Goal: Transaction & Acquisition: Subscribe to service/newsletter

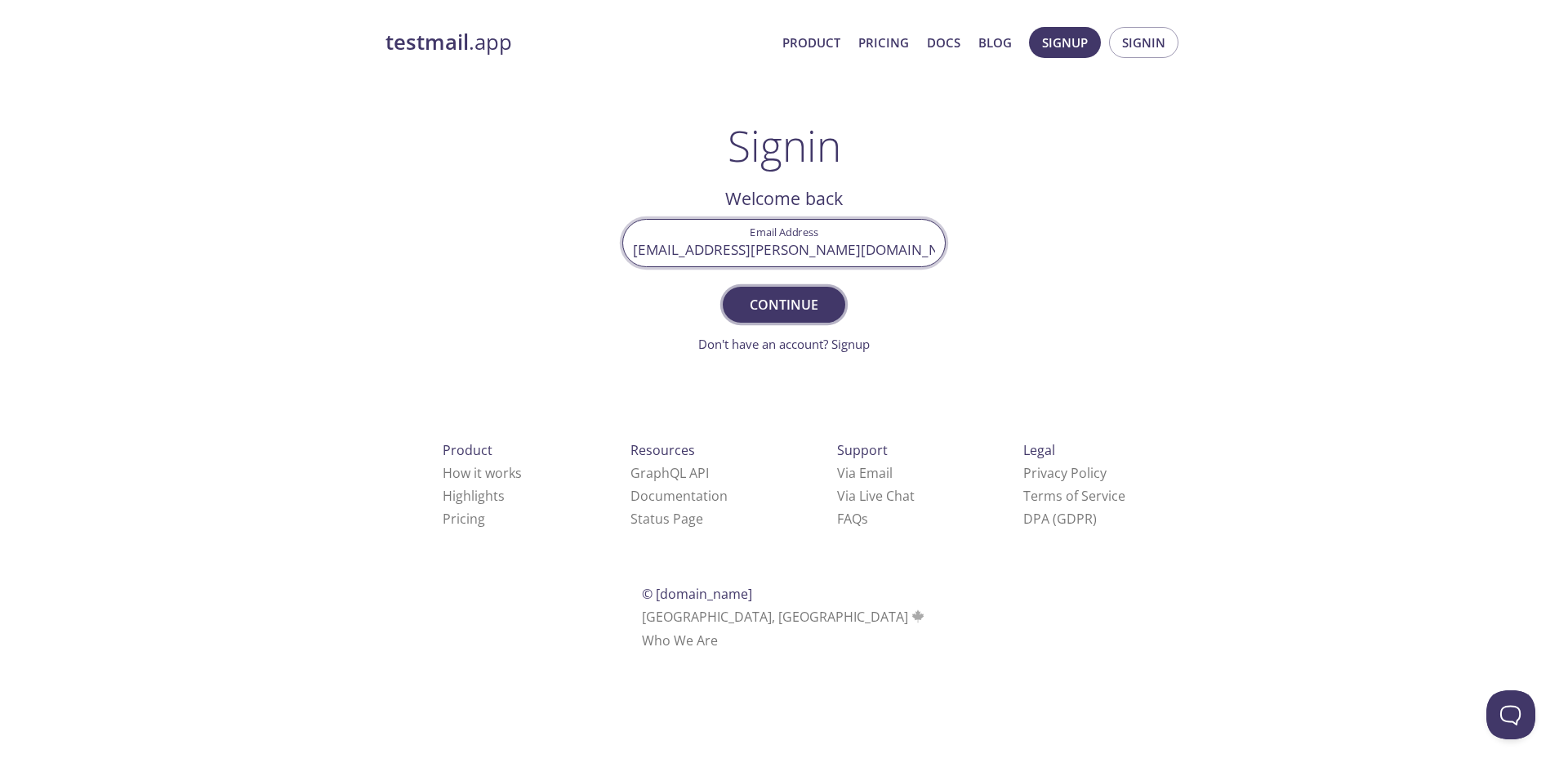
click at [818, 305] on span "Continue" at bounding box center [783, 304] width 86 height 23
drag, startPoint x: 880, startPoint y: 249, endPoint x: 698, endPoint y: 258, distance: 182.2
click at [698, 258] on input "arleta.bujno@accenture.com" at bounding box center [784, 242] width 322 height 47
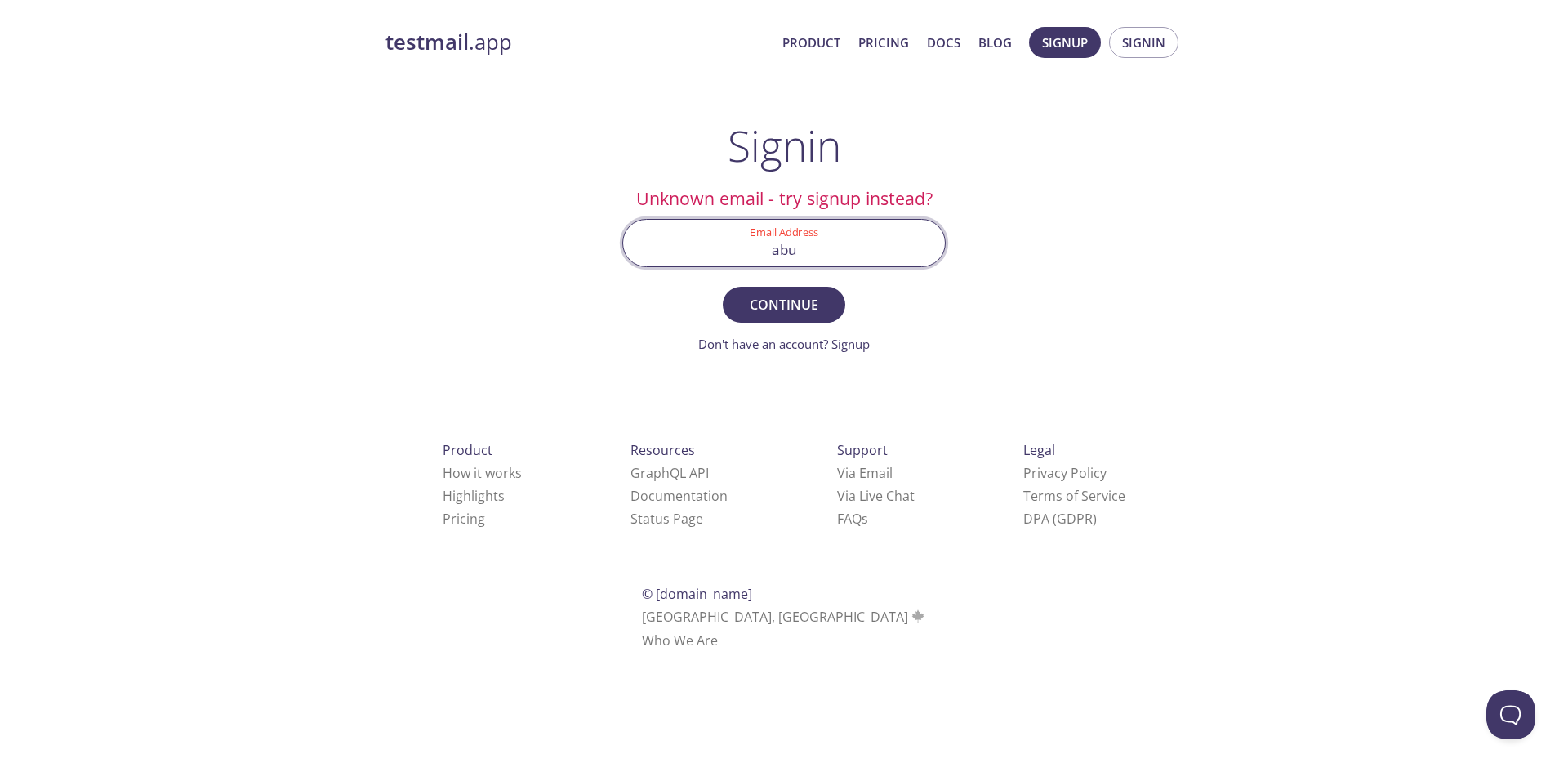
type input "abujno@pmintl.net"
click at [768, 297] on span "Continue" at bounding box center [783, 304] width 86 height 23
click at [747, 242] on input "abujno@pmintl.net" at bounding box center [784, 242] width 322 height 47
click at [1092, 48] on button "Signup" at bounding box center [1065, 42] width 72 height 31
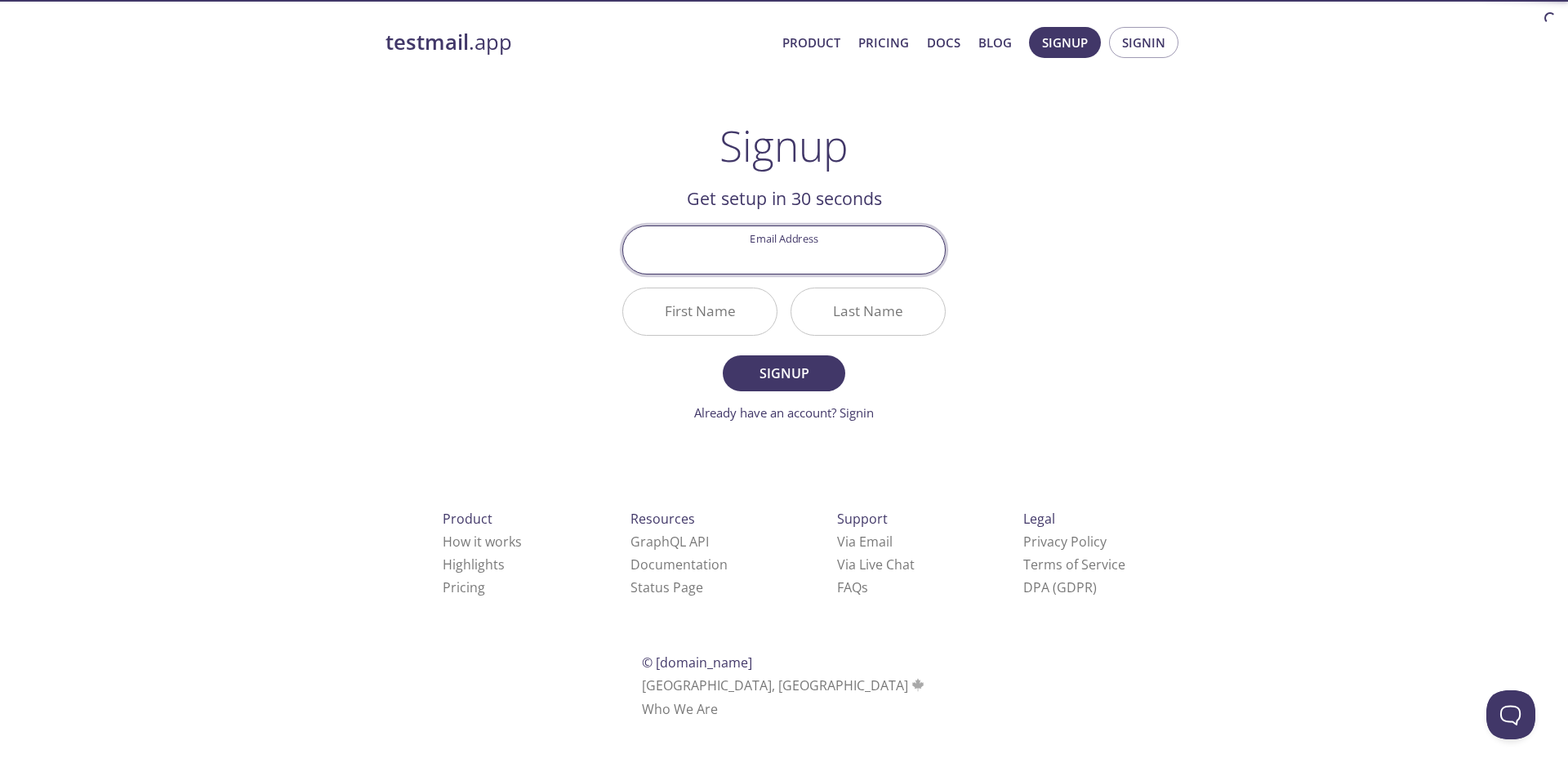
click at [835, 245] on input "Email Address" at bounding box center [784, 249] width 322 height 47
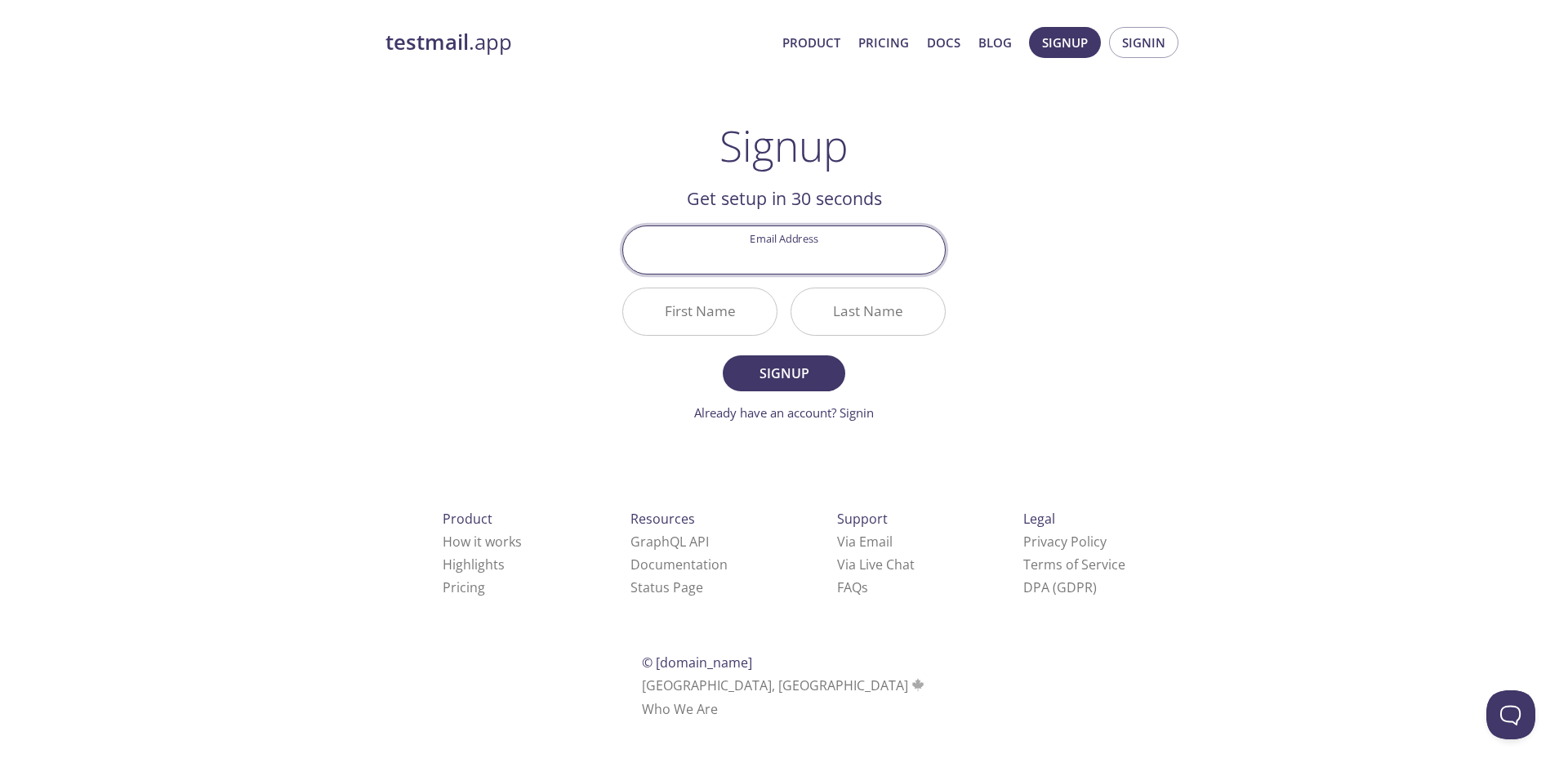
type input "rbc-29727"
drag, startPoint x: 833, startPoint y: 259, endPoint x: 330, endPoint y: 226, distance: 504.1
click at [331, 228] on div "testmail .app Product Pricing Docs Blog Signup Signin Signup Get setup in 30 se…" at bounding box center [784, 390] width 1568 height 750
click at [1135, 51] on span "Signin" at bounding box center [1144, 42] width 44 height 21
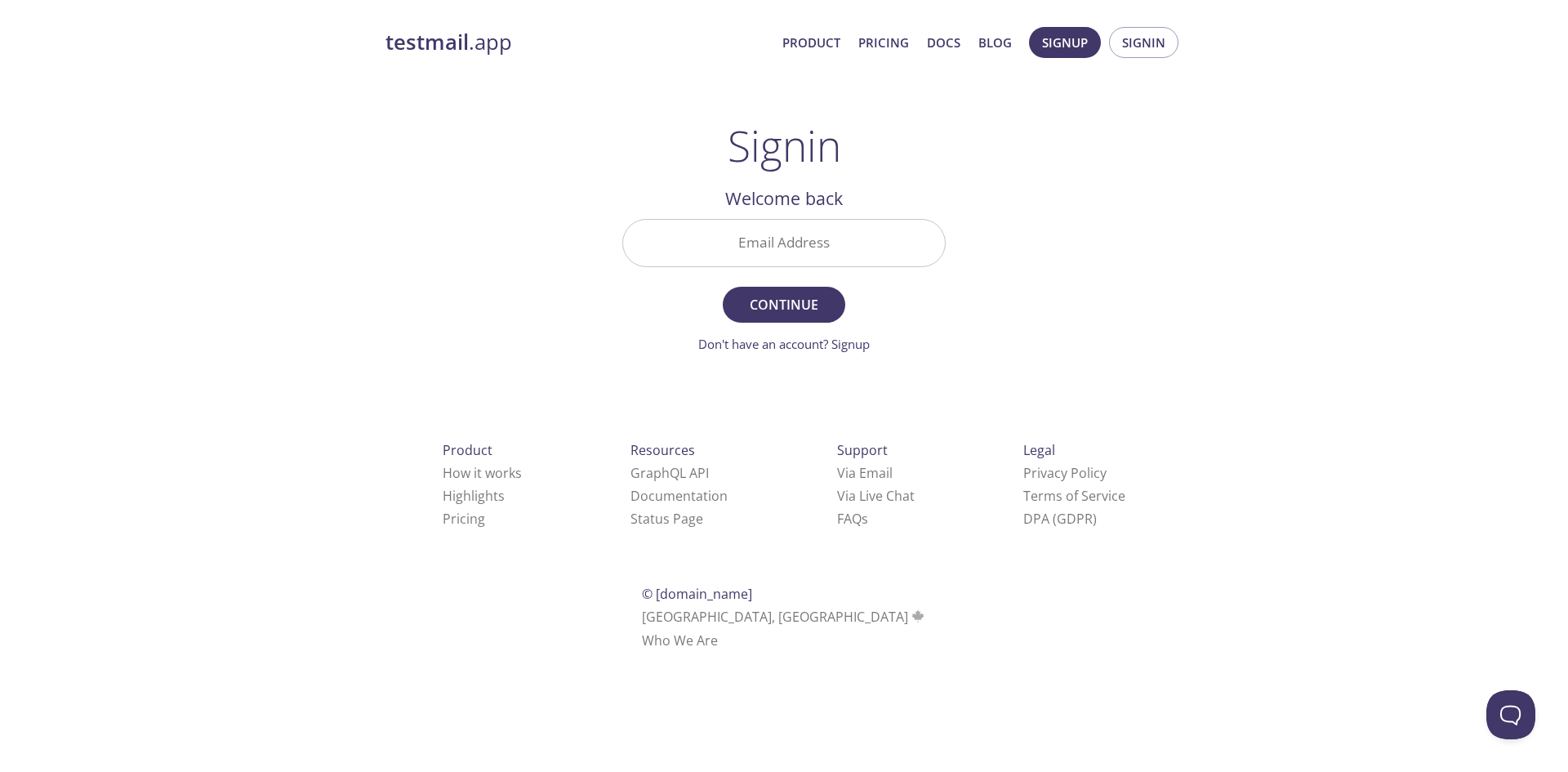
click at [810, 224] on input "Email Address" at bounding box center [784, 242] width 322 height 47
paste input "dce20_taf"
type input "dce20_taf"
click at [813, 300] on span "Continue" at bounding box center [783, 304] width 86 height 23
click at [1054, 46] on span "Signup" at bounding box center [1065, 42] width 46 height 21
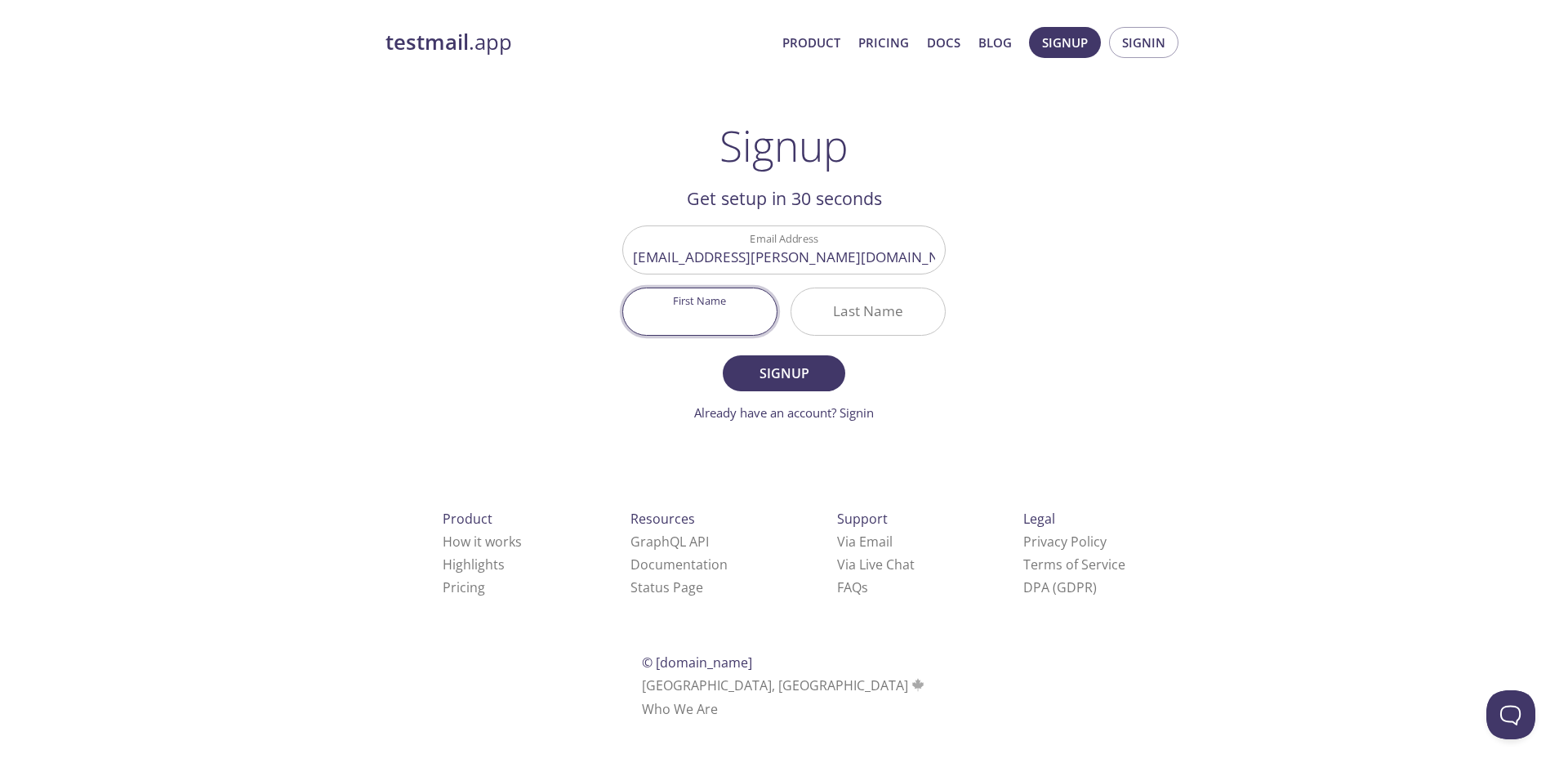
click at [659, 321] on input "First Name" at bounding box center [700, 311] width 154 height 47
type input "Arleta"
click at [826, 297] on input "Last Name" at bounding box center [867, 311] width 154 height 47
type input "[PERSON_NAME]"
click at [815, 389] on button "Signup" at bounding box center [783, 374] width 122 height 36
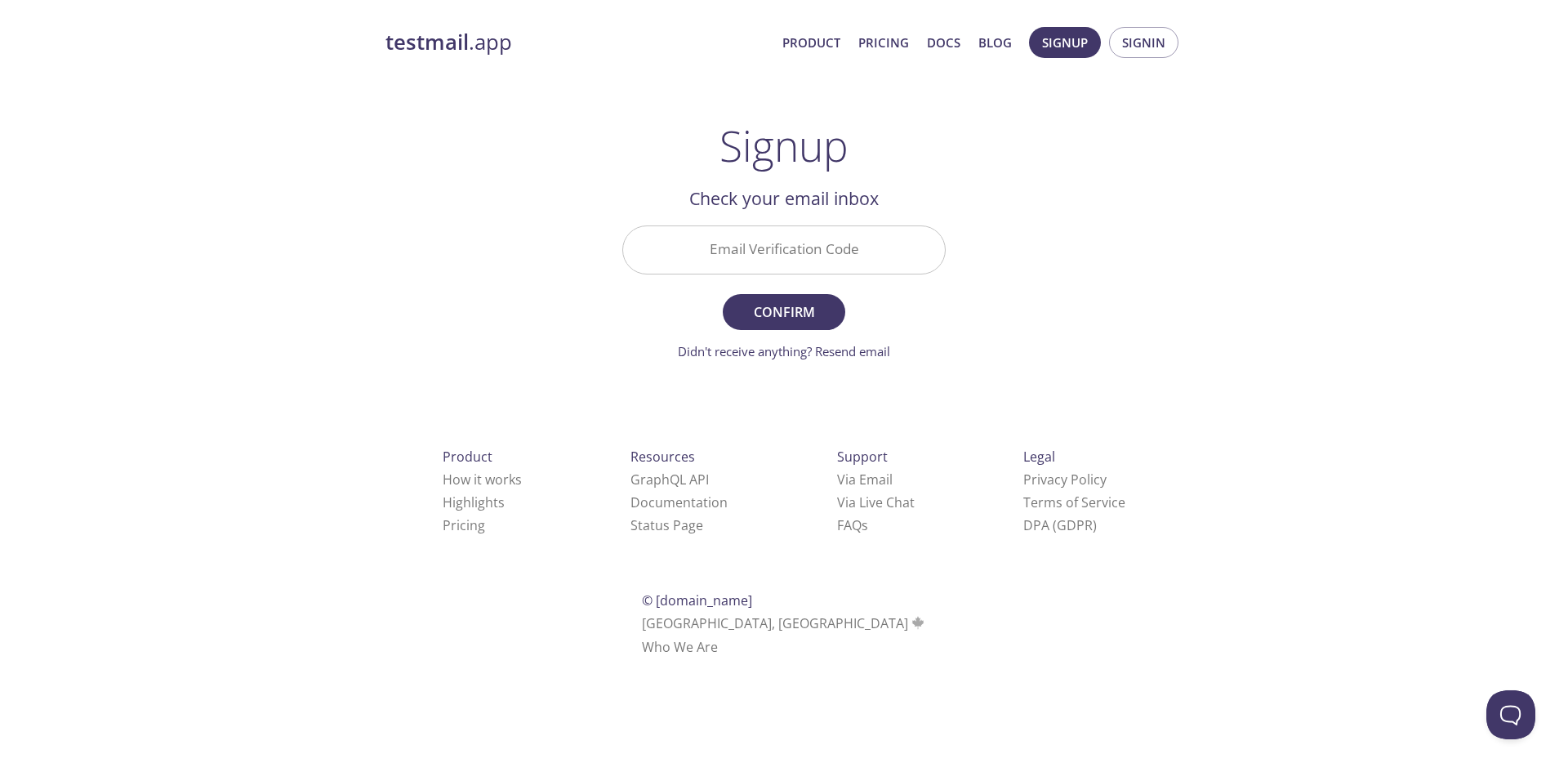
click at [804, 258] on input "Email Verification Code" at bounding box center [784, 249] width 322 height 47
paste input "DCE20_TAF"
click at [812, 310] on span "Confirm" at bounding box center [783, 311] width 86 height 23
drag, startPoint x: 850, startPoint y: 263, endPoint x: 591, endPoint y: 267, distance: 259.0
click at [591, 267] on div "testmail .app Product Pricing Docs Blog Signup Signin Signup Get setup in 30 se…" at bounding box center [784, 360] width 837 height 688
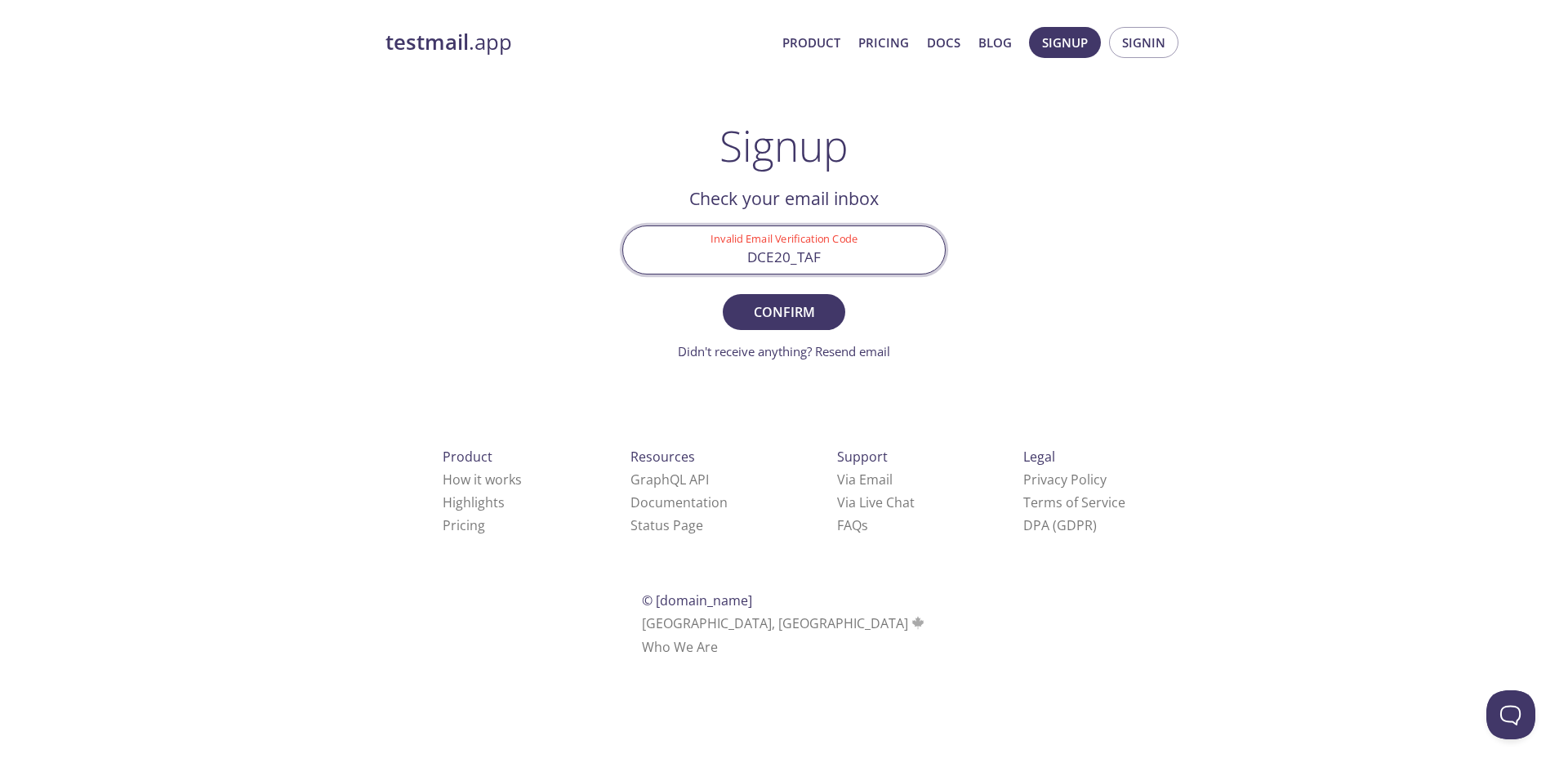
paste input "ABDUXV"
type input "DABDUXV"
click at [789, 315] on span "Confirm" at bounding box center [783, 311] width 86 height 23
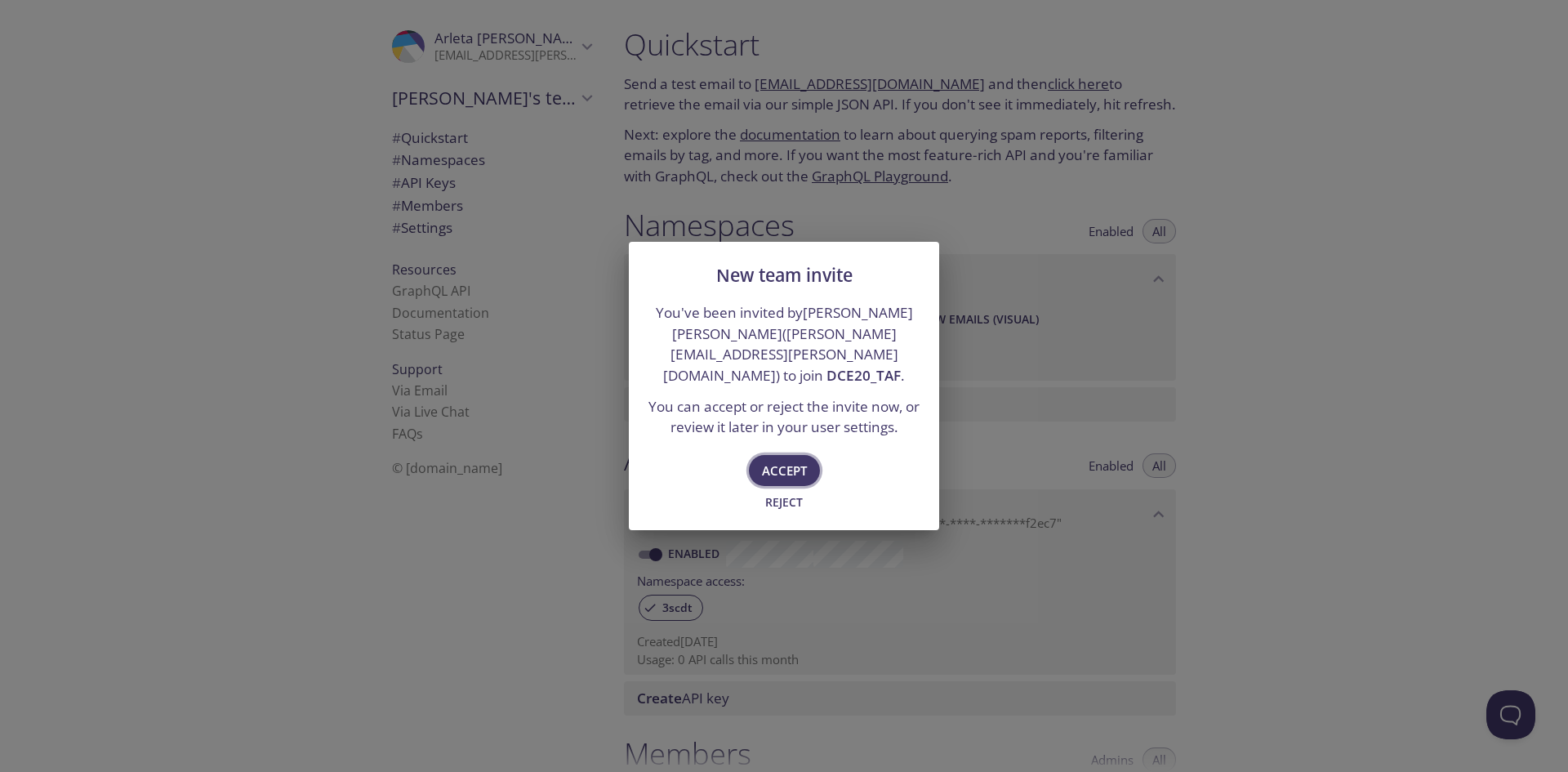
click at [778, 467] on span "Accept" at bounding box center [784, 470] width 45 height 21
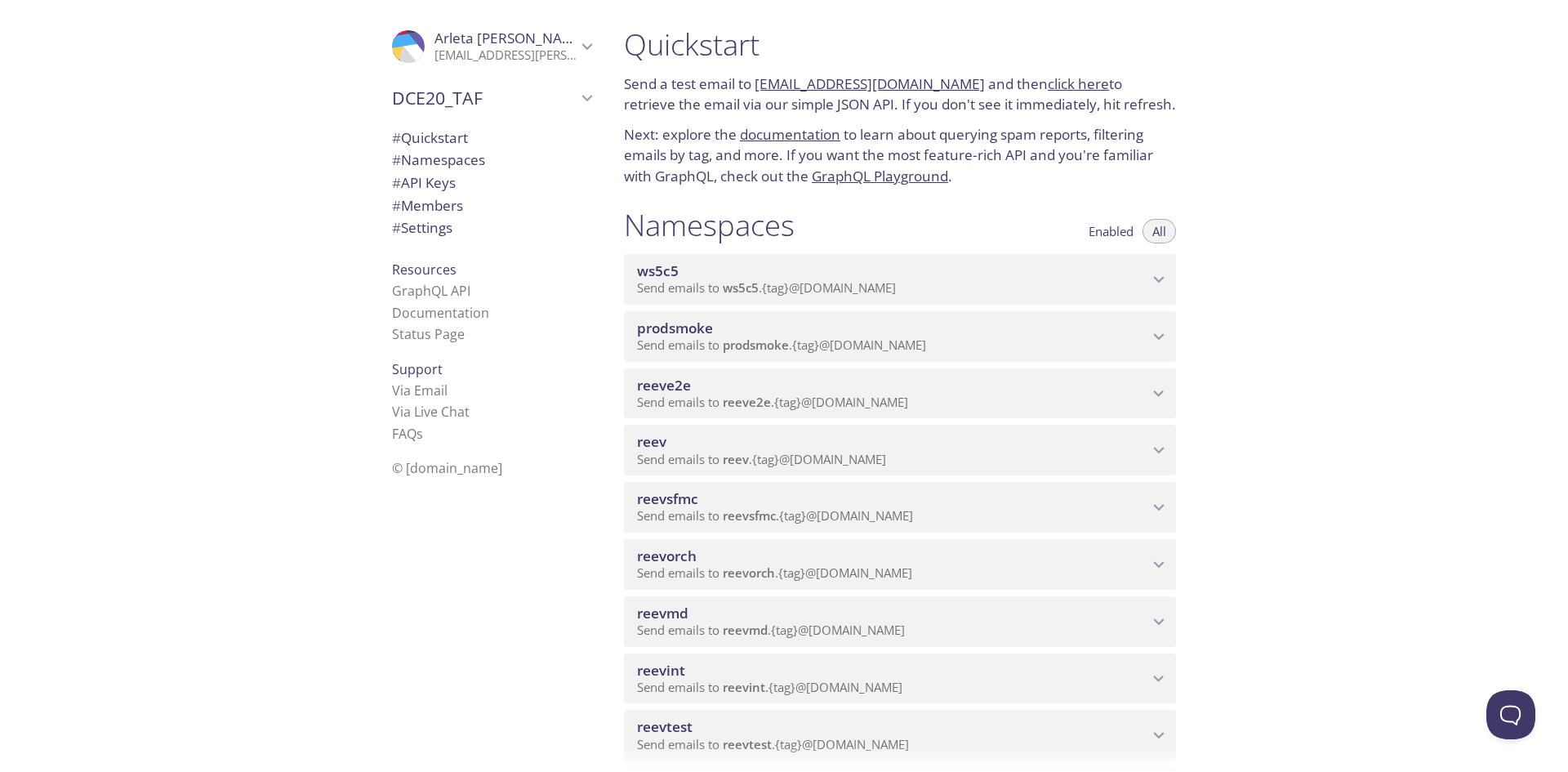
click at [580, 103] on icon "DCE20_TAF" at bounding box center [586, 97] width 21 height 21
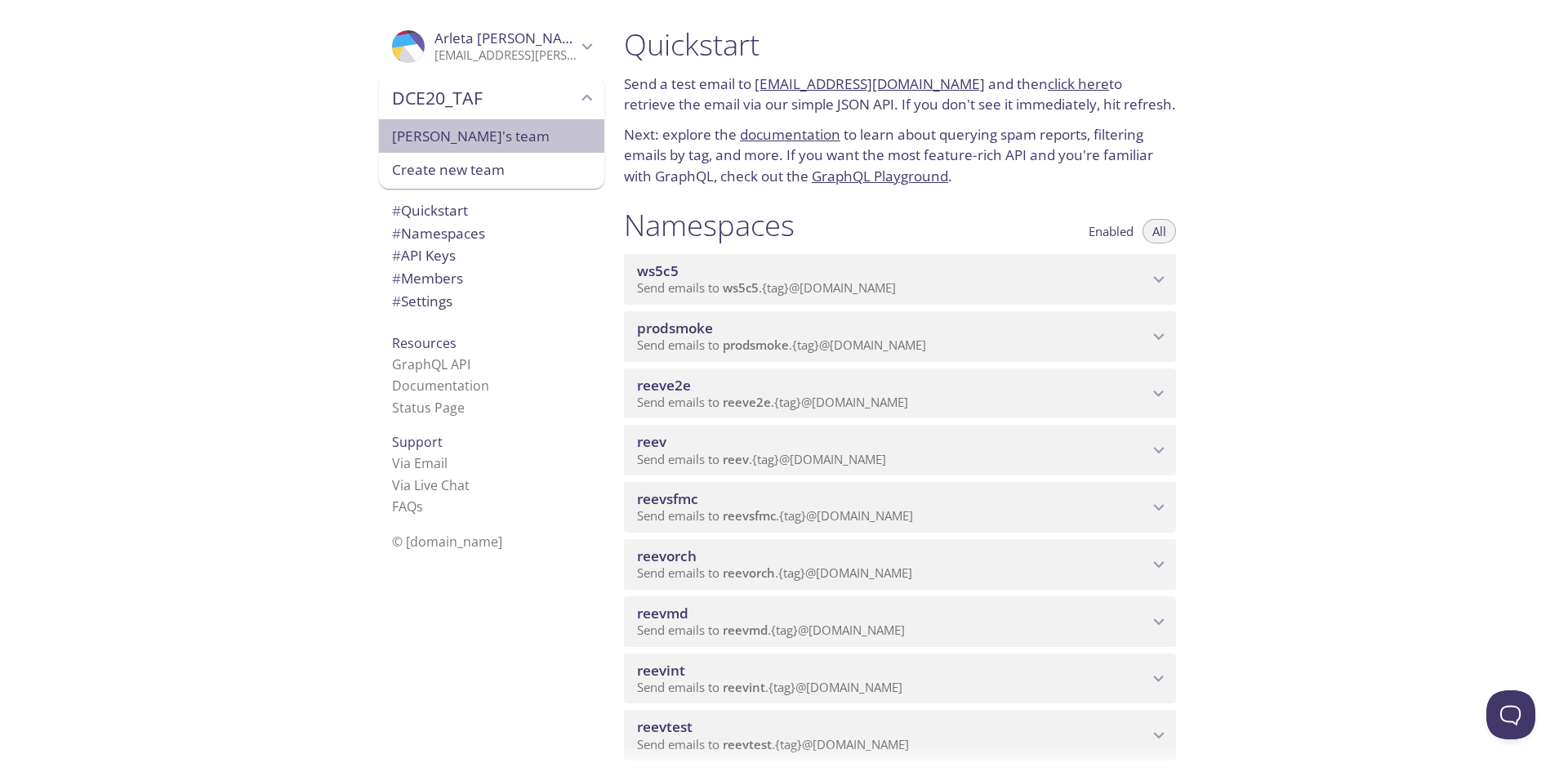
click at [508, 151] on div "[PERSON_NAME]'s team" at bounding box center [491, 136] width 226 height 35
type input "[PERSON_NAME]'s team"
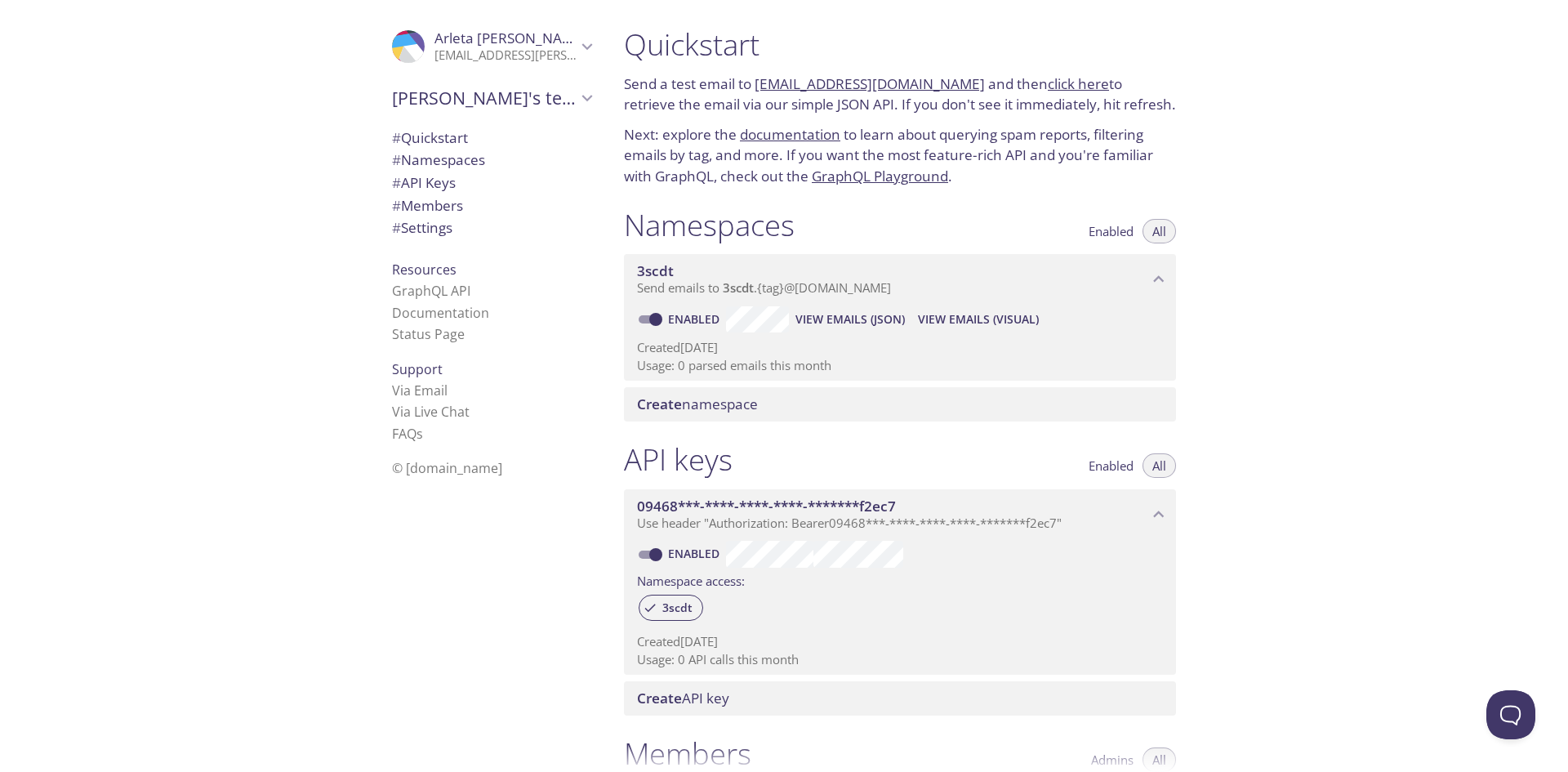
click at [1066, 86] on link "click here" at bounding box center [1079, 83] width 62 height 19
click at [465, 142] on span "# Quickstart" at bounding box center [492, 137] width 200 height 21
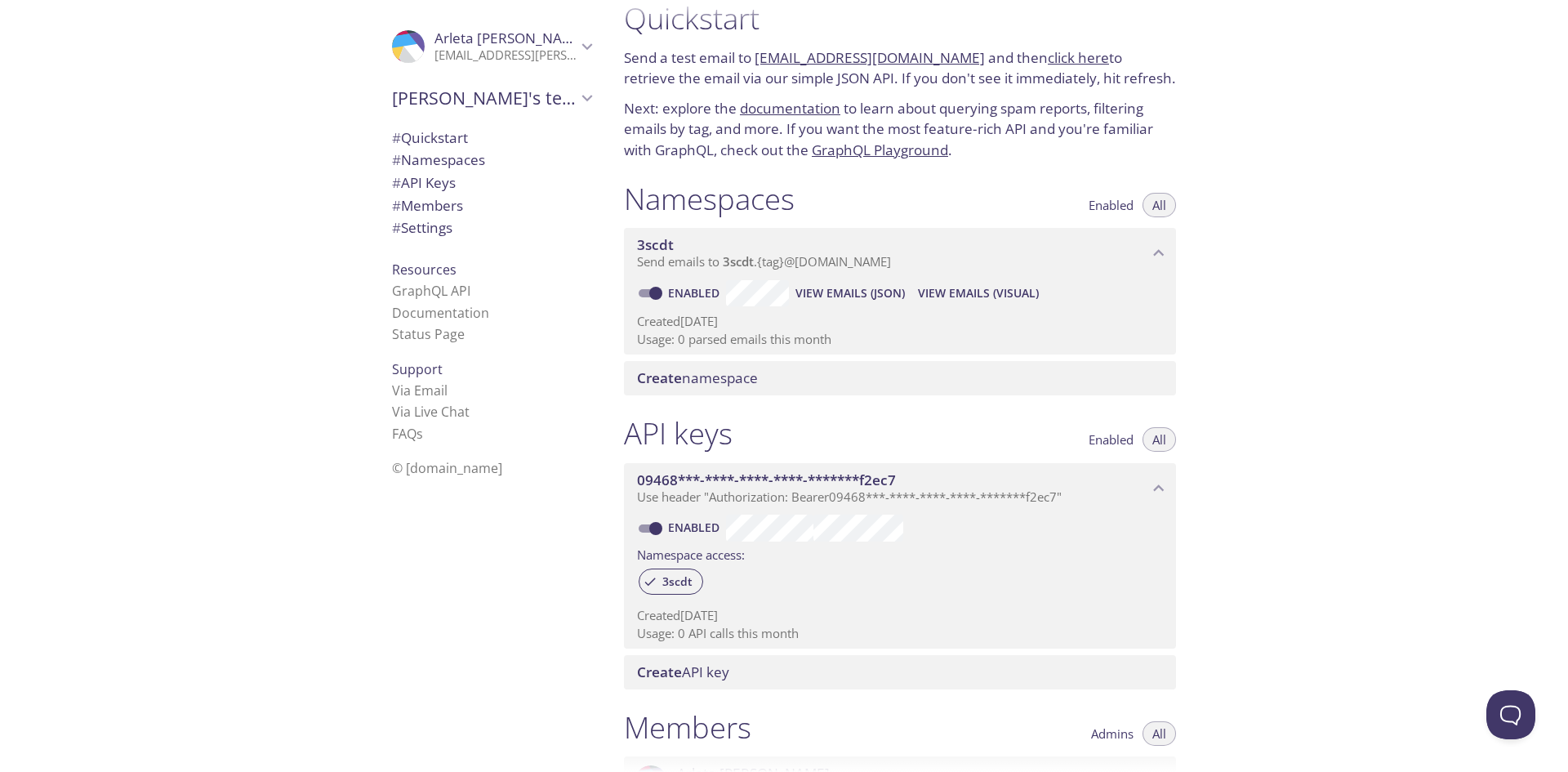
scroll to position [107, 0]
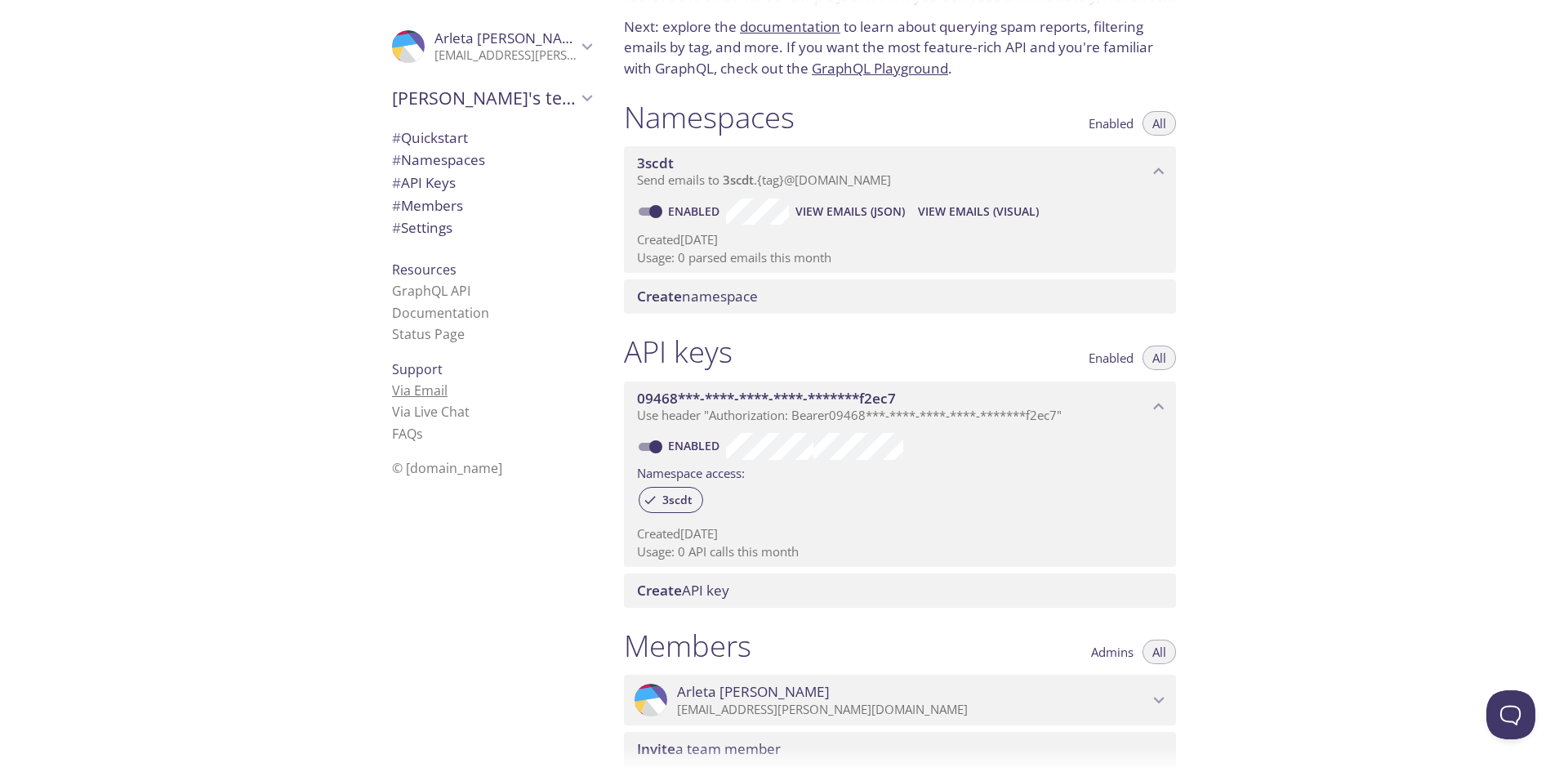
click at [419, 389] on link "Via Email" at bounding box center [420, 390] width 56 height 18
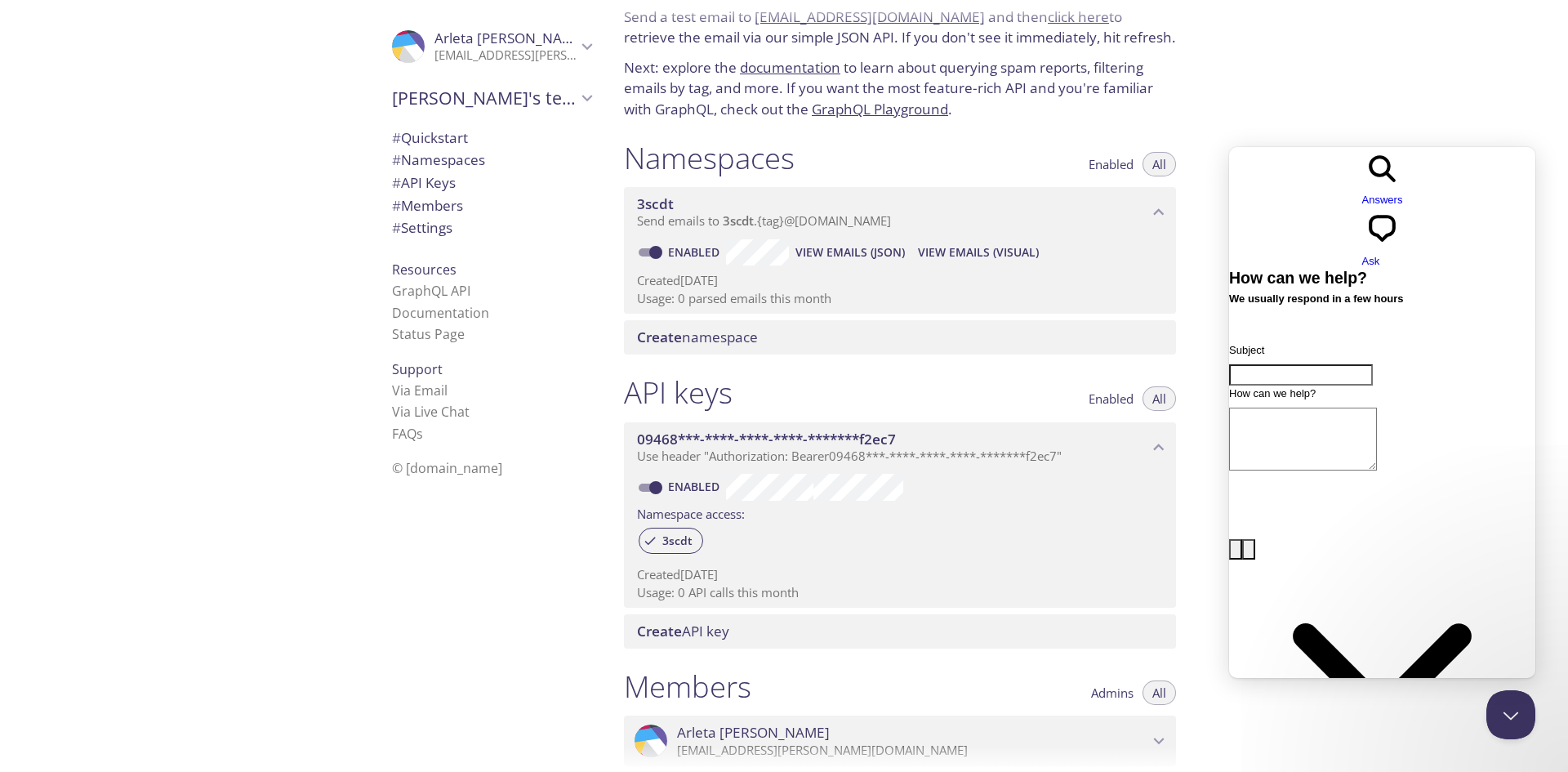
scroll to position [0, 0]
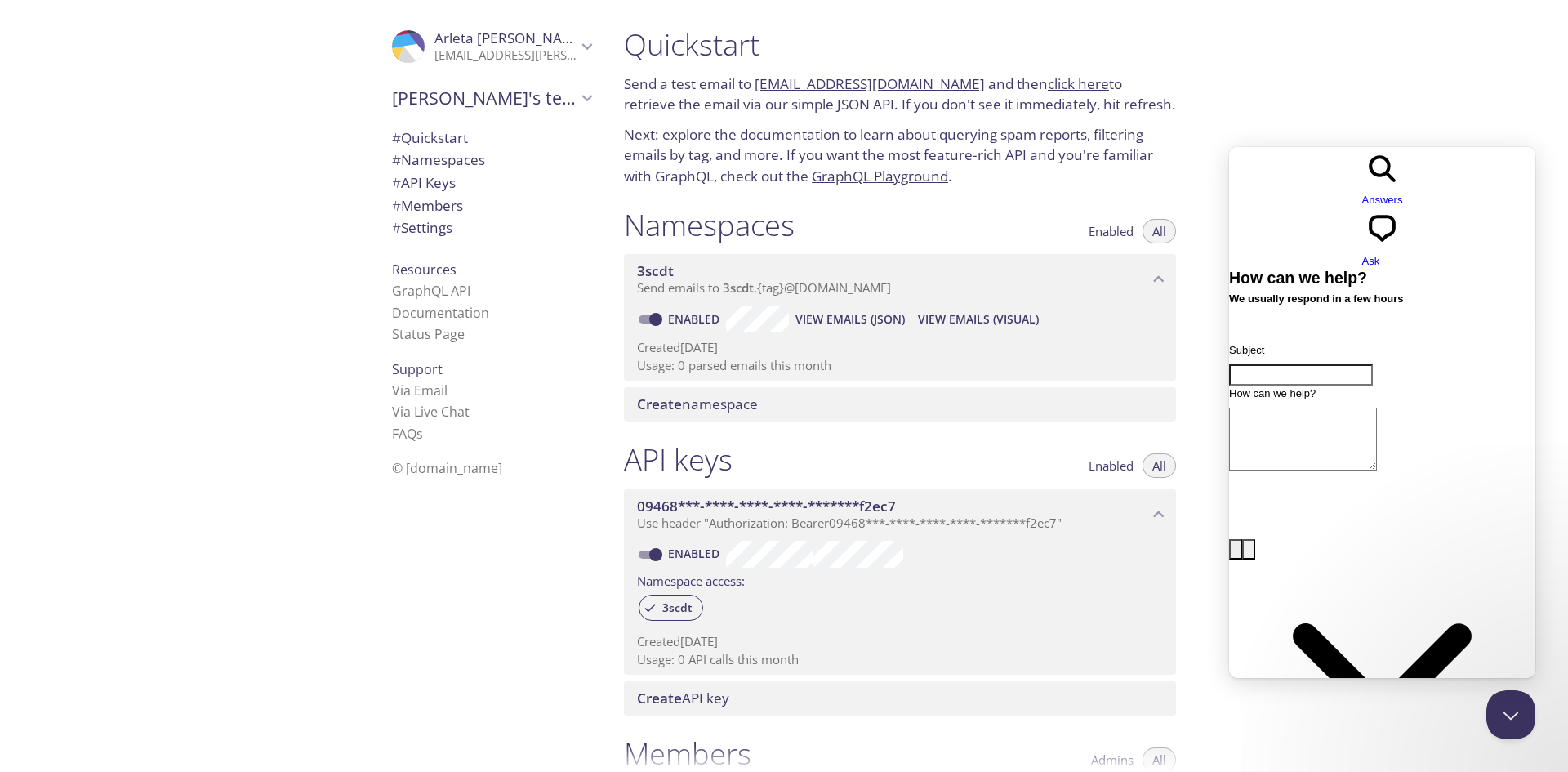
click at [497, 29] on div ".cls-1 { fill: #6d5ca8; } .cls-2 { fill: #3fc191; } .cls-3 { fill: #3b4752; } .…" at bounding box center [491, 47] width 226 height 54
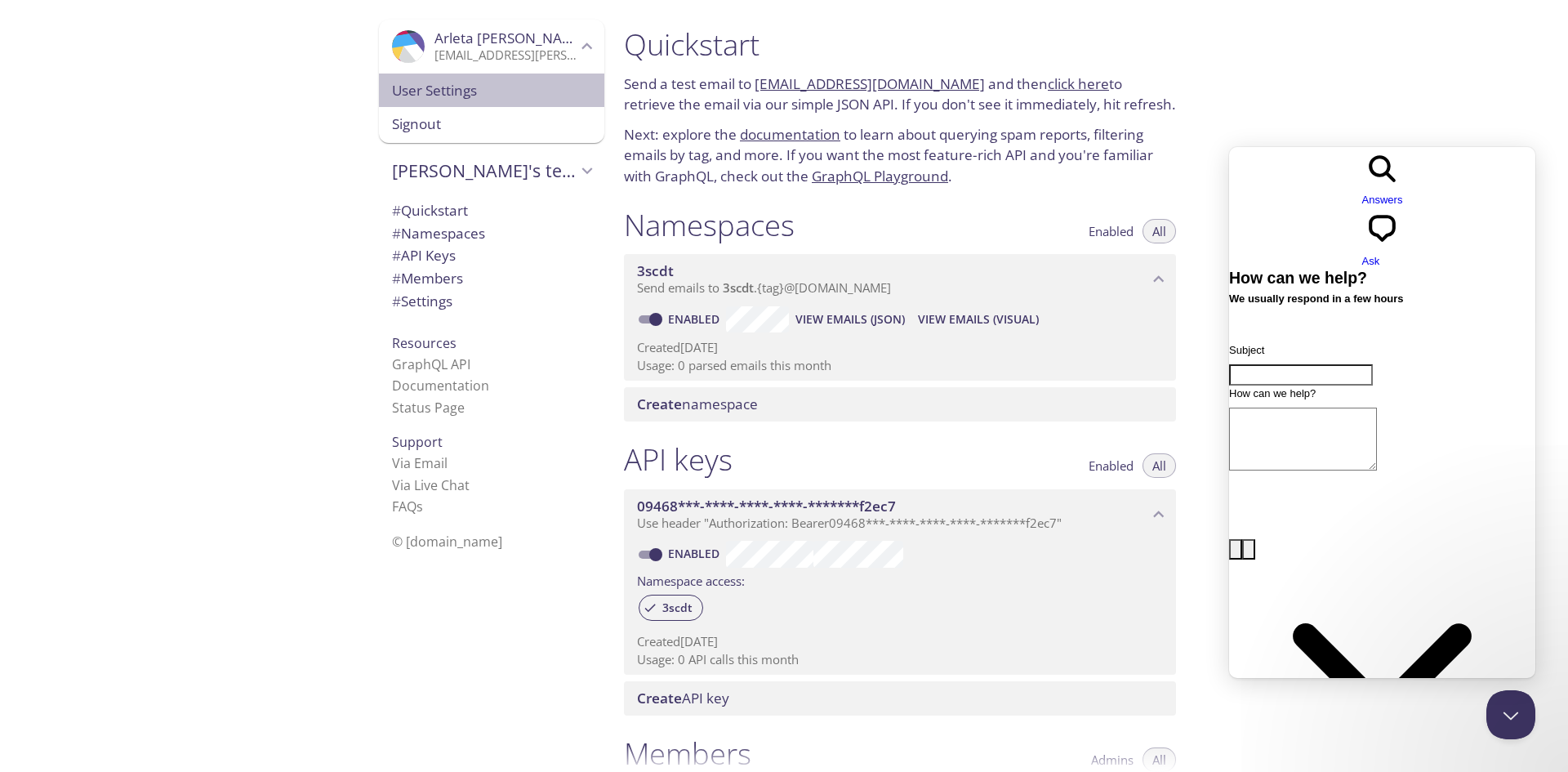
click at [448, 90] on span "User Settings" at bounding box center [492, 90] width 200 height 21
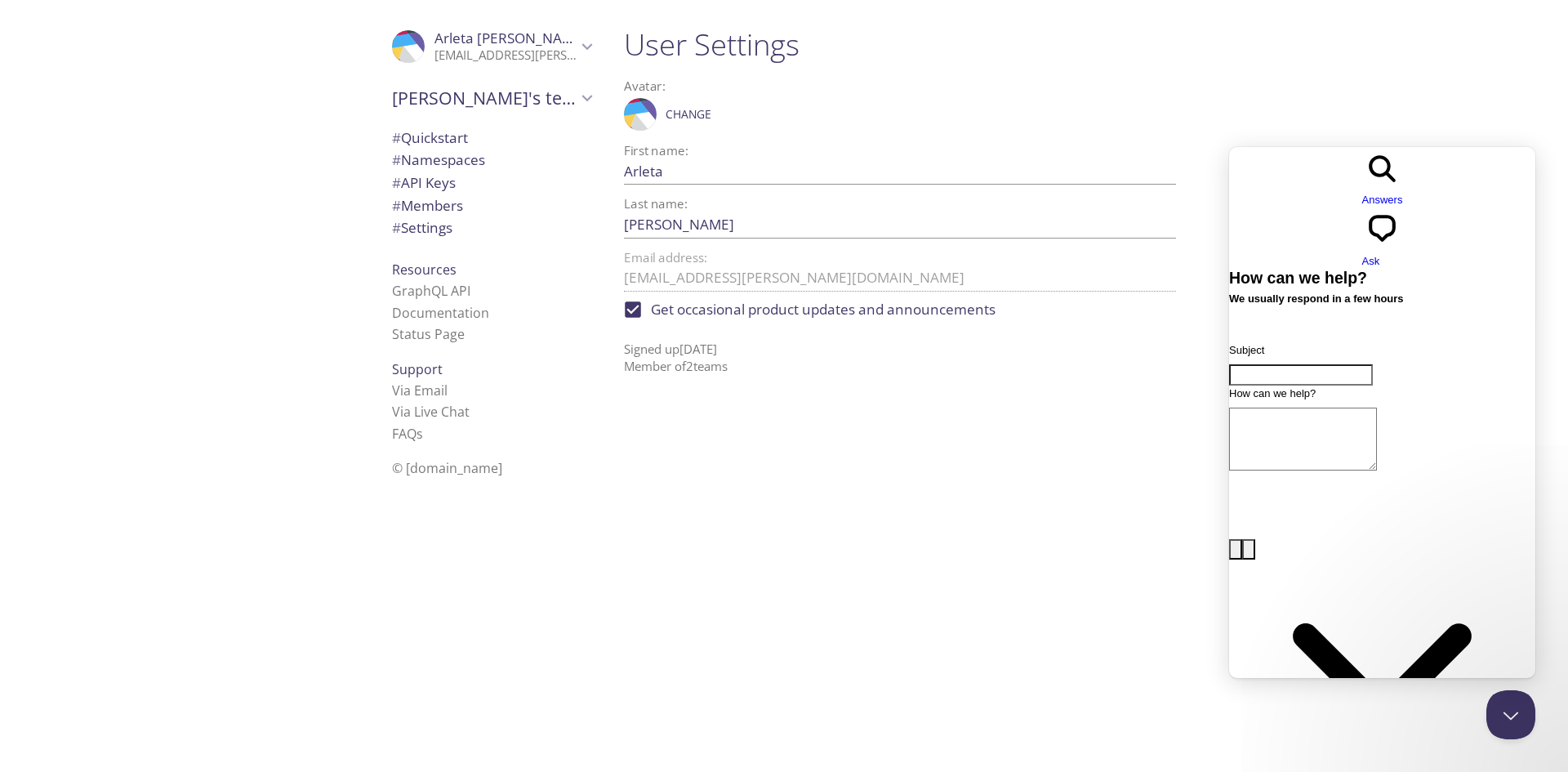
click at [483, 26] on div ".cls-1 { fill: #6d5ca8; } .cls-2 { fill: #3fc191; } .cls-3 { fill: #3b4752; } .…" at bounding box center [491, 47] width 226 height 54
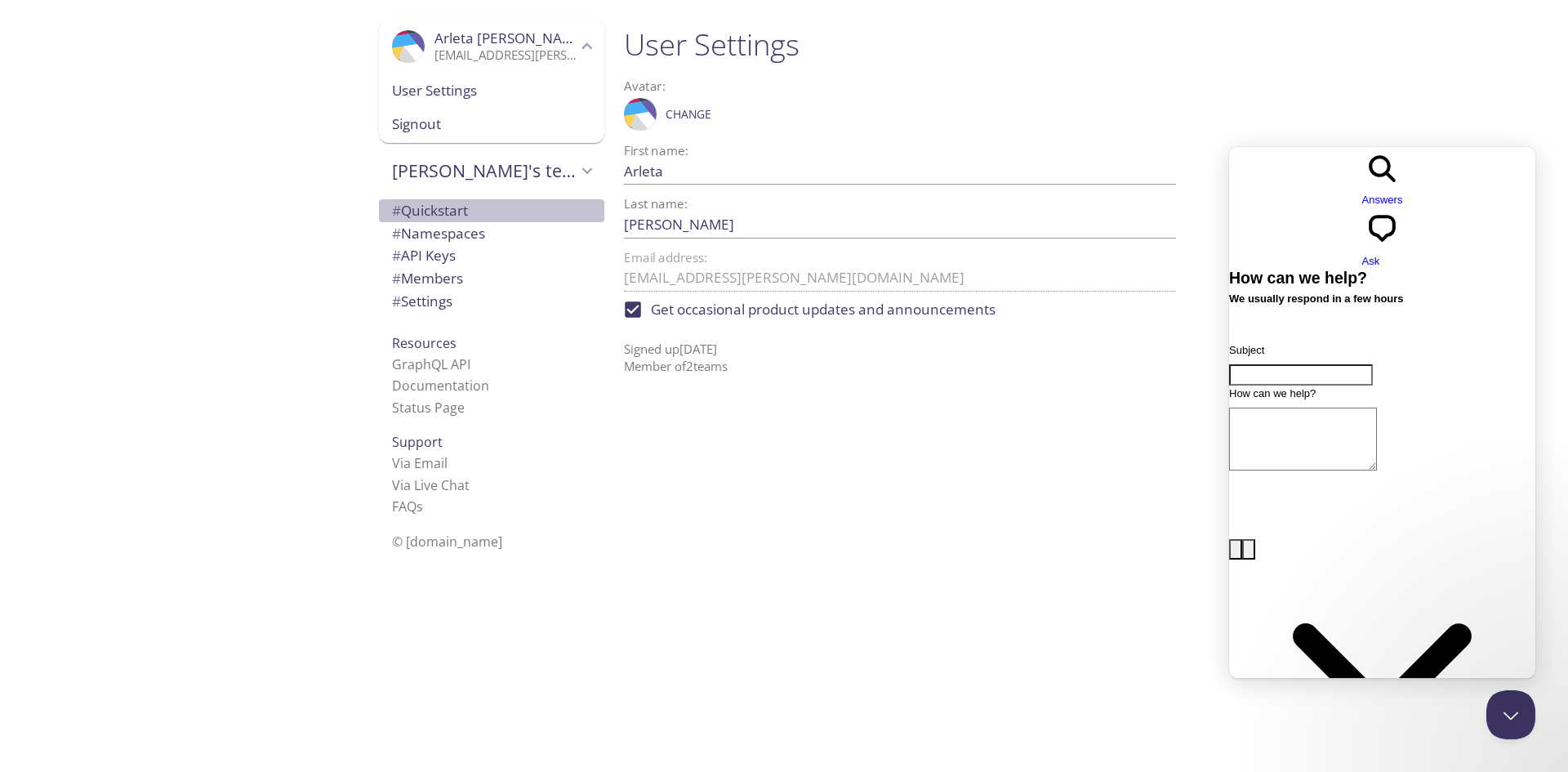
click at [441, 205] on span "# Quickstart" at bounding box center [430, 210] width 76 height 19
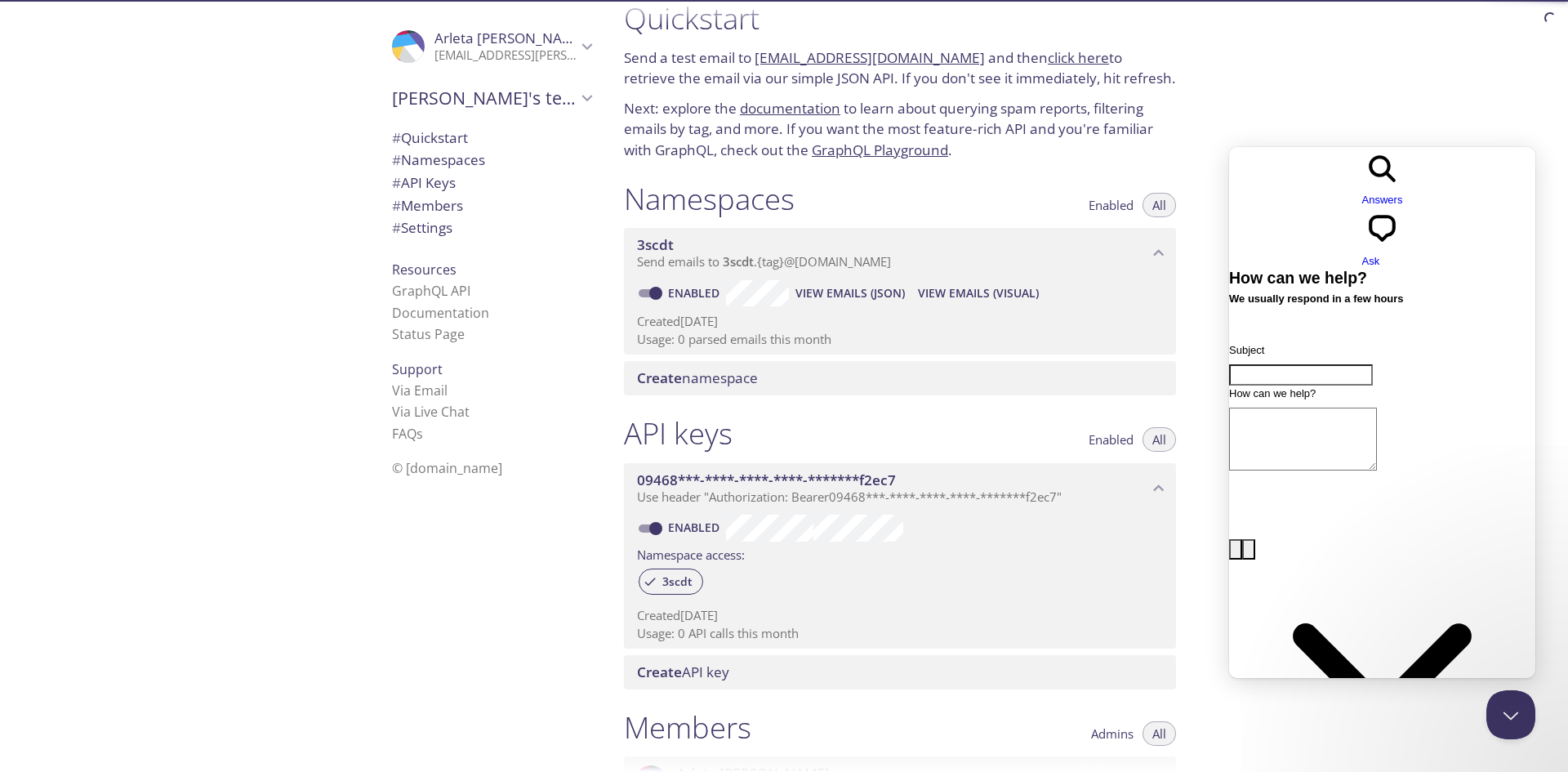
click at [456, 165] on span "# Namespaces" at bounding box center [439, 159] width 93 height 19
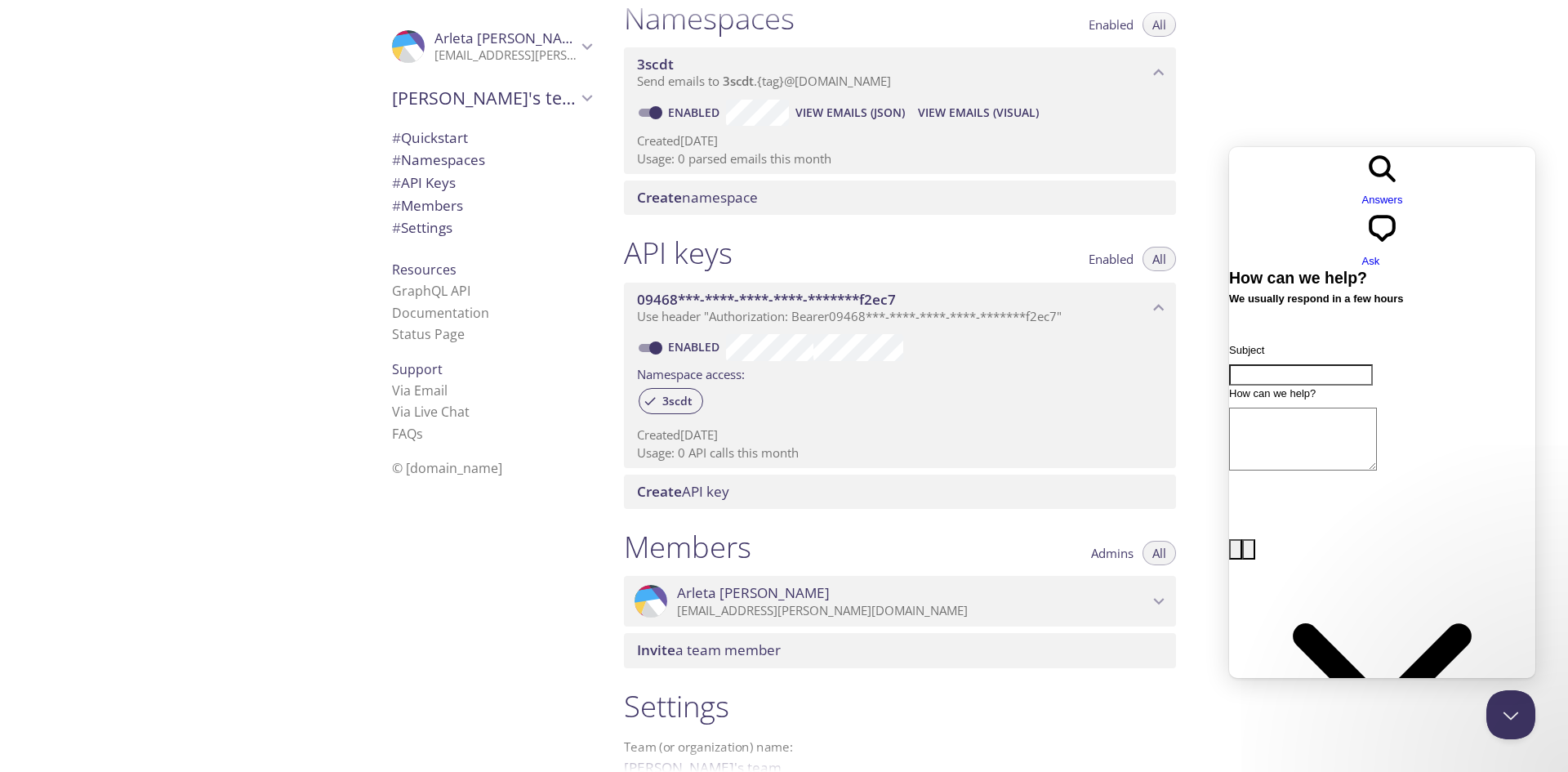
click at [457, 180] on span "# API Keys" at bounding box center [492, 182] width 200 height 21
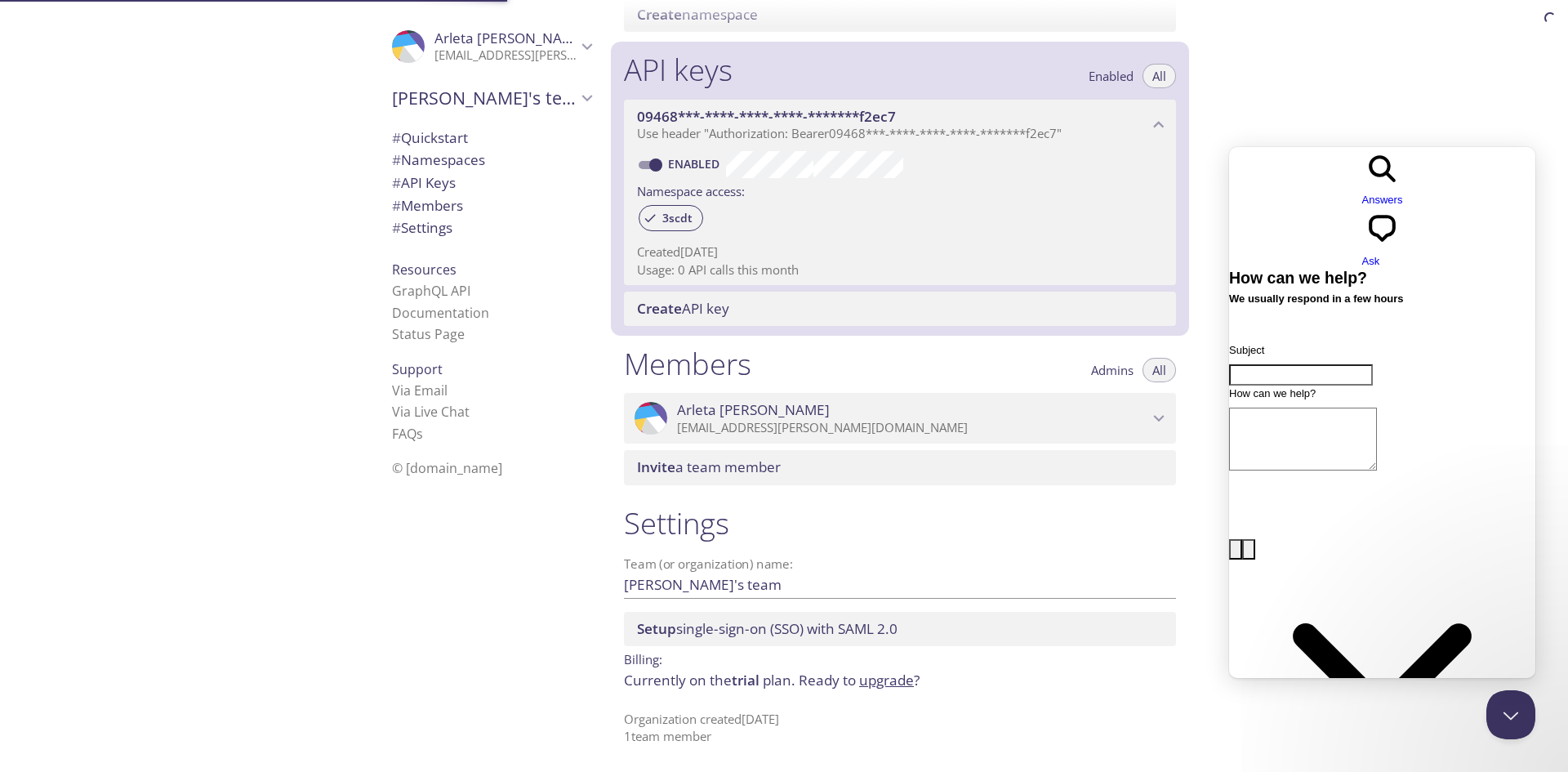
click at [457, 201] on span "# Members" at bounding box center [492, 205] width 200 height 21
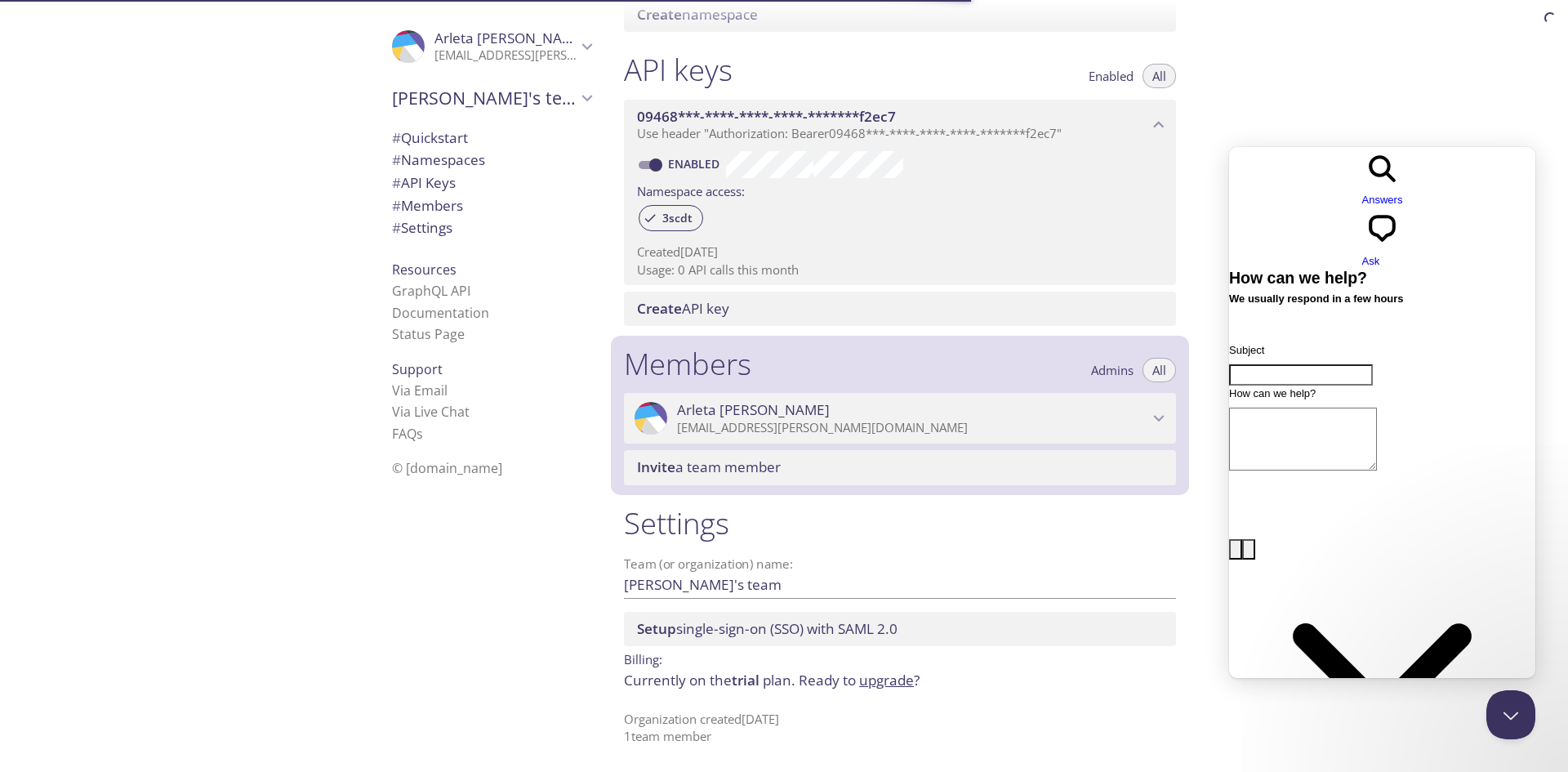
click at [457, 225] on span "# Settings" at bounding box center [492, 228] width 200 height 21
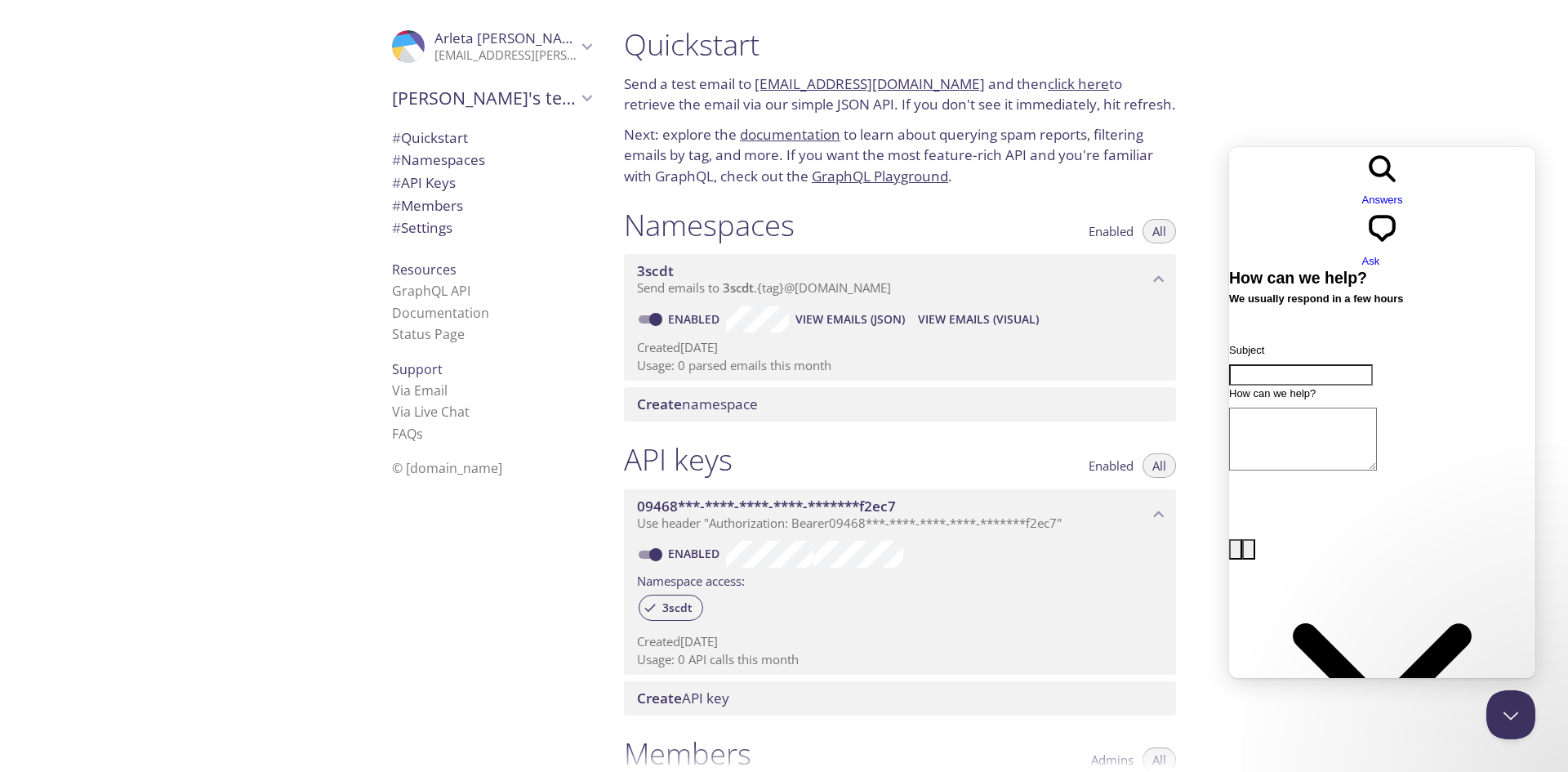
click at [915, 189] on div "Quickstart Send a test email to [EMAIL_ADDRESS][DOMAIN_NAME] and then click her…" at bounding box center [900, 106] width 578 height 181
click at [911, 178] on link "GraphQL Playground" at bounding box center [879, 176] width 136 height 19
